Goal: Information Seeking & Learning: Understand process/instructions

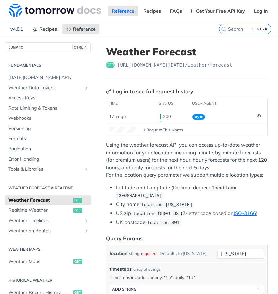
scroll to position [0, 49]
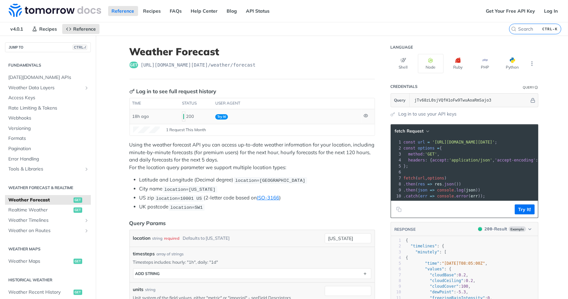
click at [213, 115] on td "Try It!" at bounding box center [287, 116] width 148 height 15
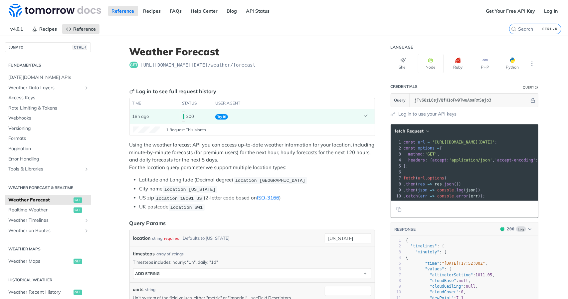
click at [216, 115] on span "Try It!" at bounding box center [221, 116] width 13 height 5
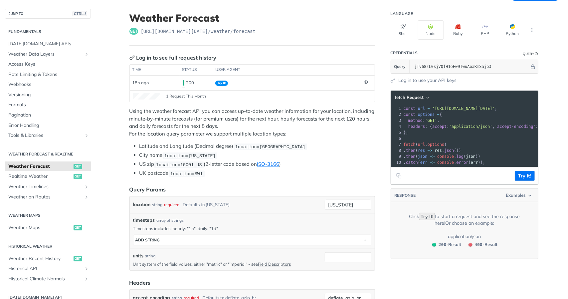
scroll to position [34, 0]
click at [419, 220] on code "Try It!" at bounding box center [427, 215] width 16 height 7
click at [526, 178] on button "Try It!" at bounding box center [525, 175] width 20 height 10
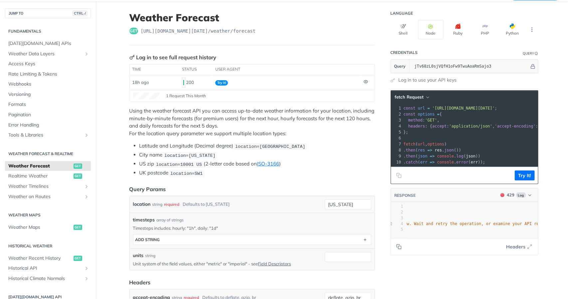
scroll to position [0, 0]
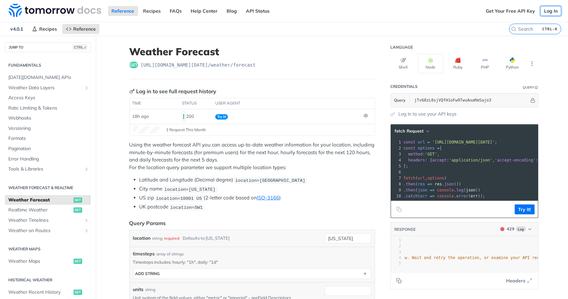
click at [547, 13] on link "Log In" at bounding box center [551, 11] width 21 height 10
